Goal: Task Accomplishment & Management: Use online tool/utility

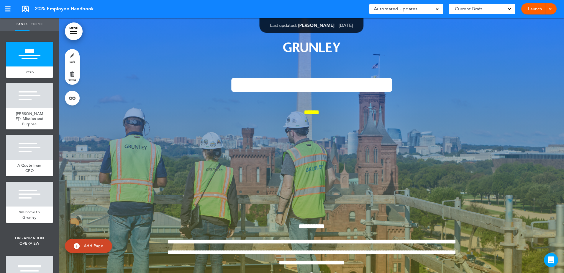
click at [532, 9] on link "Launch" at bounding box center [535, 8] width 19 height 11
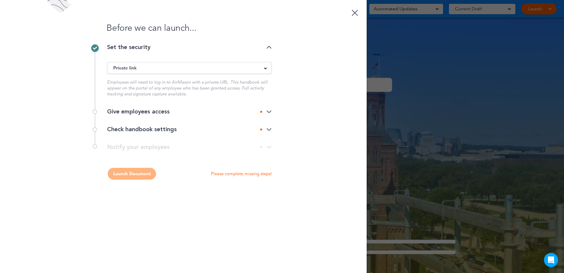
click at [269, 48] on img at bounding box center [269, 47] width 5 height 4
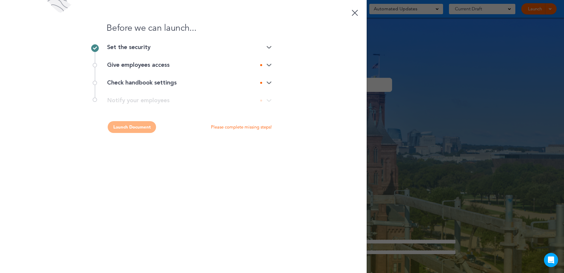
click at [274, 64] on div "Before we can launch... Set the security Private link Public link Private link …" at bounding box center [183, 136] width 367 height 273
click at [270, 66] on img at bounding box center [269, 65] width 5 height 4
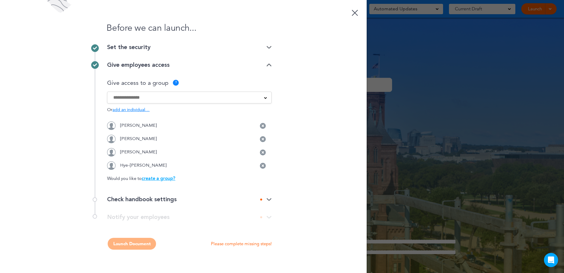
click at [269, 65] on img at bounding box center [269, 65] width 5 height 4
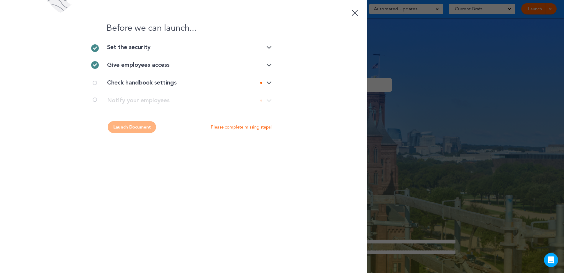
click at [268, 81] on img at bounding box center [269, 83] width 5 height 4
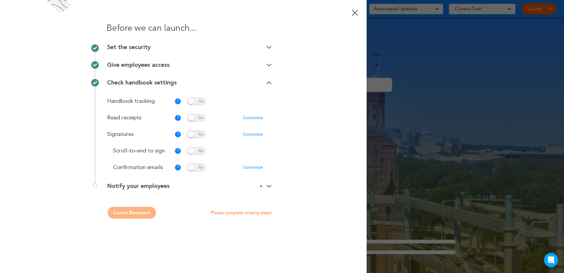
click at [268, 81] on img at bounding box center [269, 83] width 5 height 4
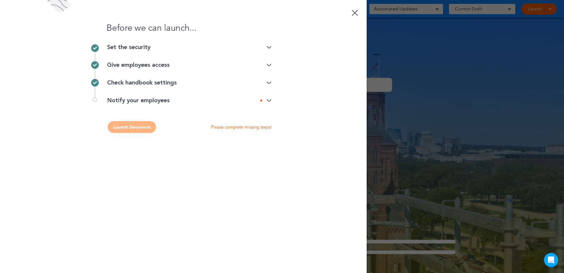
click at [268, 99] on img at bounding box center [269, 101] width 5 height 4
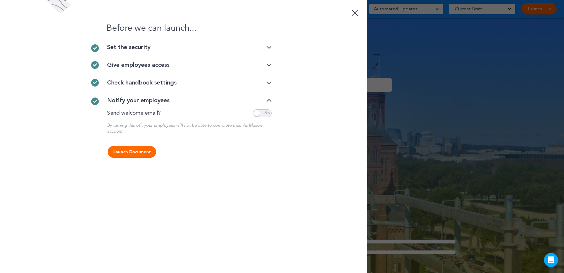
click at [259, 112] on span at bounding box center [262, 113] width 19 height 8
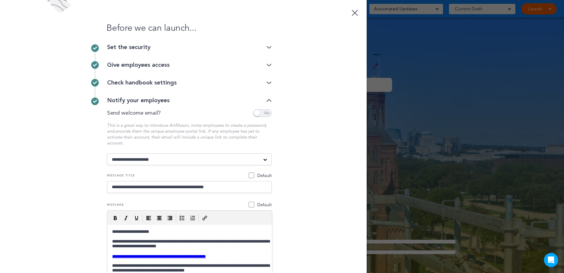
click at [259, 112] on span at bounding box center [262, 113] width 19 height 8
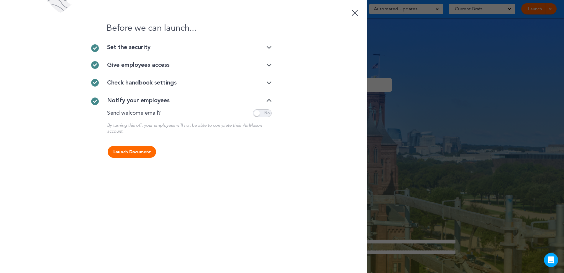
click at [267, 81] on img at bounding box center [269, 83] width 5 height 4
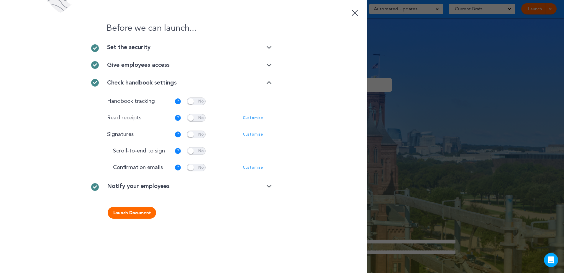
click at [270, 81] on div at bounding box center [269, 83] width 5 height 4
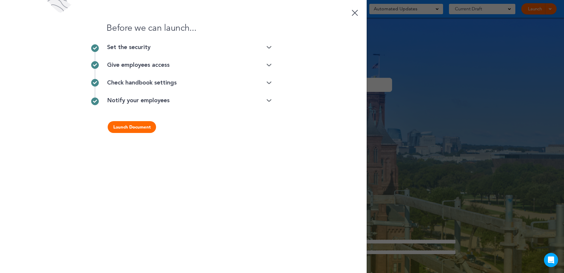
click at [219, 101] on div "Notify your employees" at bounding box center [189, 100] width 165 height 6
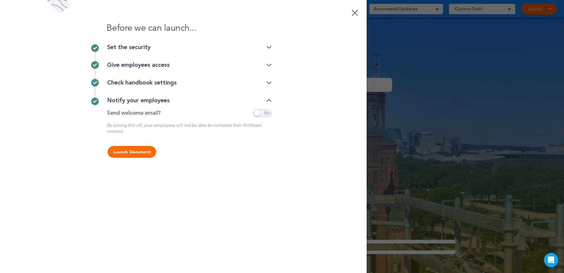
click at [219, 101] on div "Notify your employees" at bounding box center [189, 100] width 165 height 6
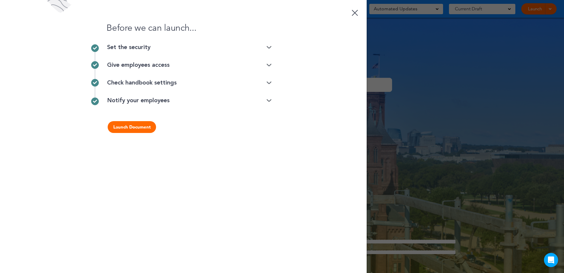
click at [141, 129] on button "Launch Document" at bounding box center [132, 127] width 48 height 12
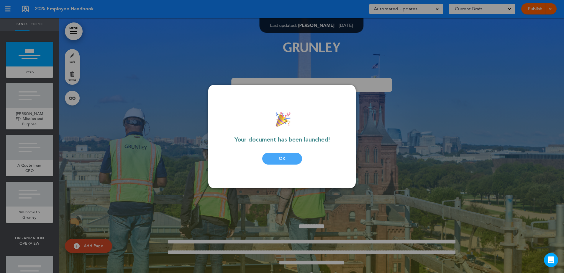
click at [276, 159] on div "OK" at bounding box center [282, 159] width 40 height 12
